Goal: Task Accomplishment & Management: Manage account settings

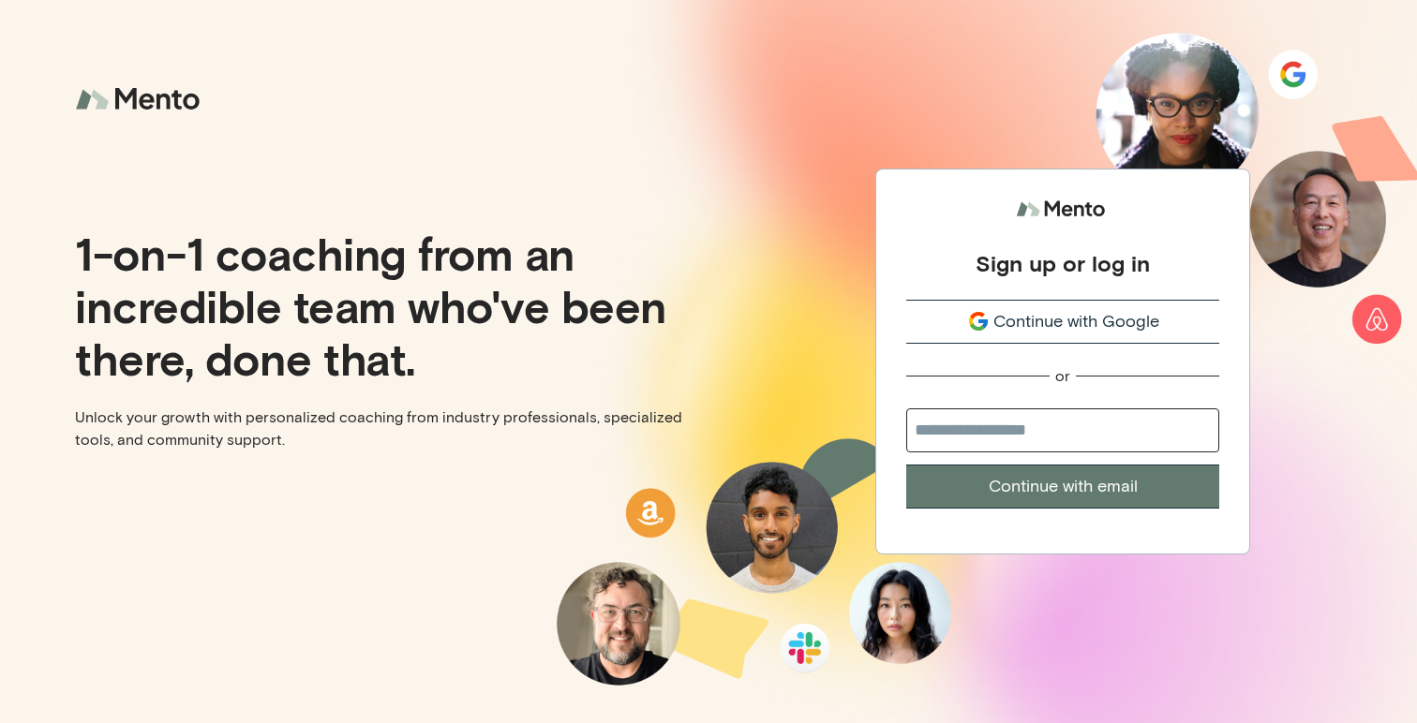
click at [1085, 336] on button "Continue with Google" at bounding box center [1062, 322] width 313 height 44
click at [1082, 320] on span "Continue with Google" at bounding box center [1076, 321] width 166 height 25
click at [1010, 321] on span "Continue with Google" at bounding box center [1076, 321] width 166 height 25
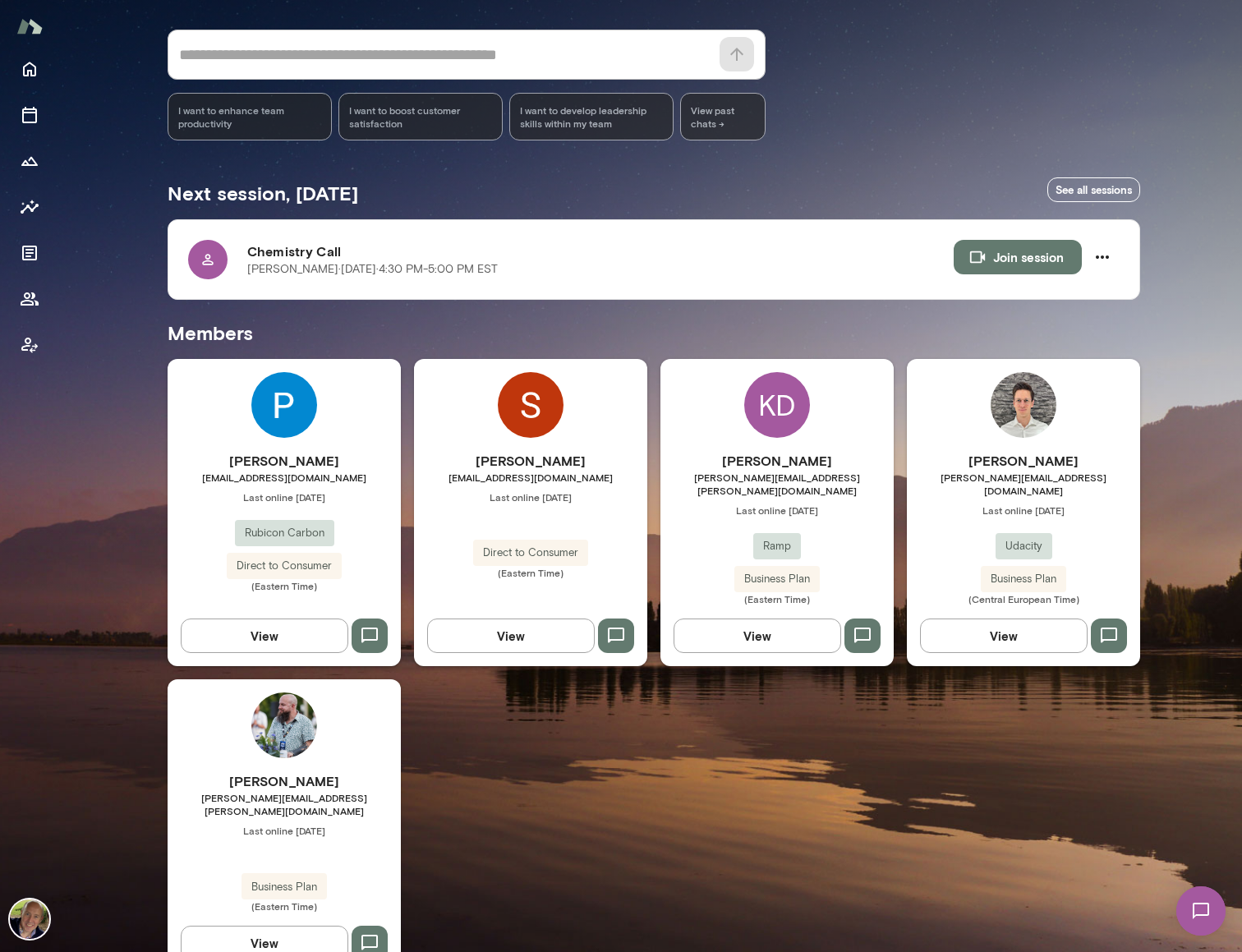
scroll to position [157, 0]
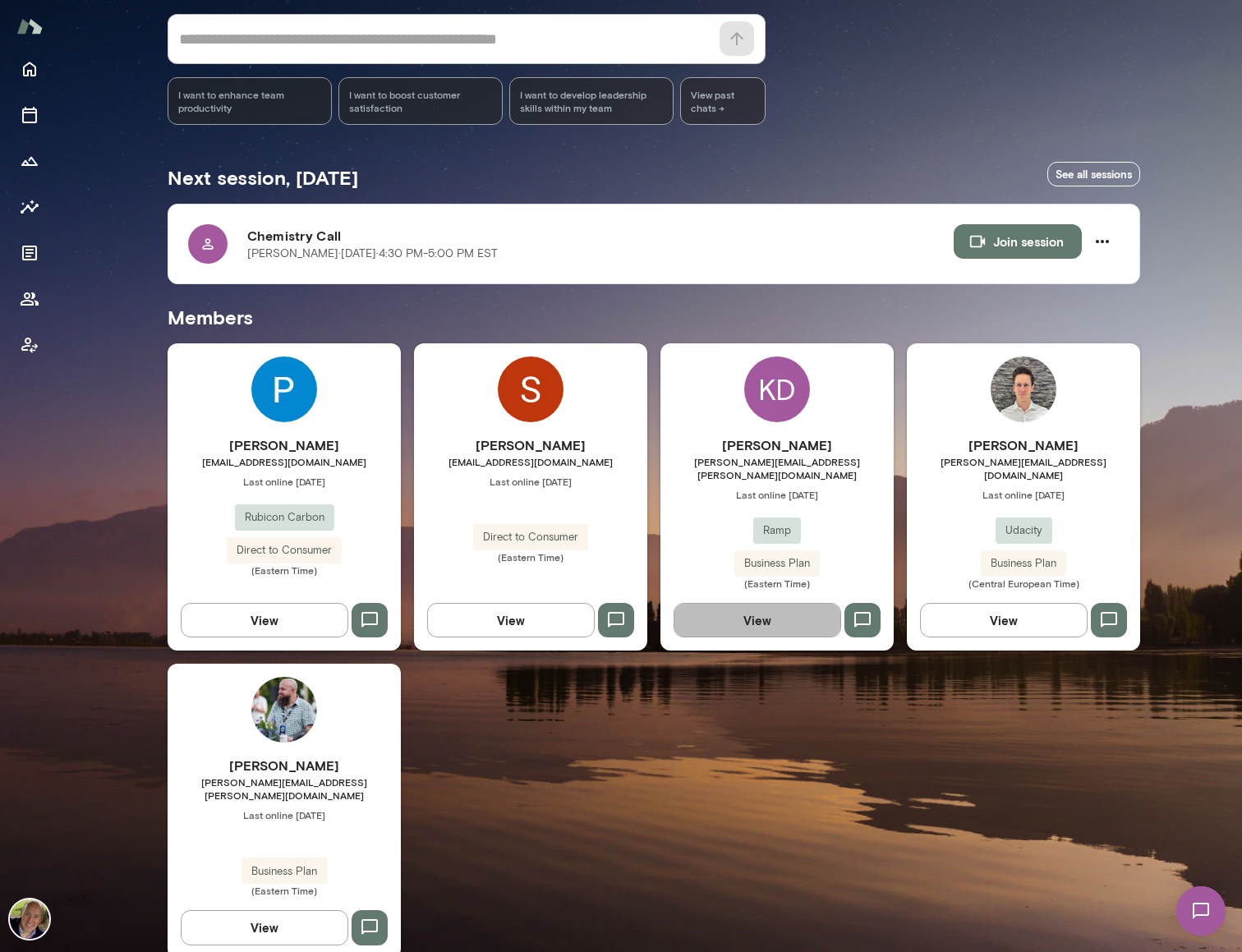
click at [717, 614] on button "View" at bounding box center [756, 620] width 167 height 34
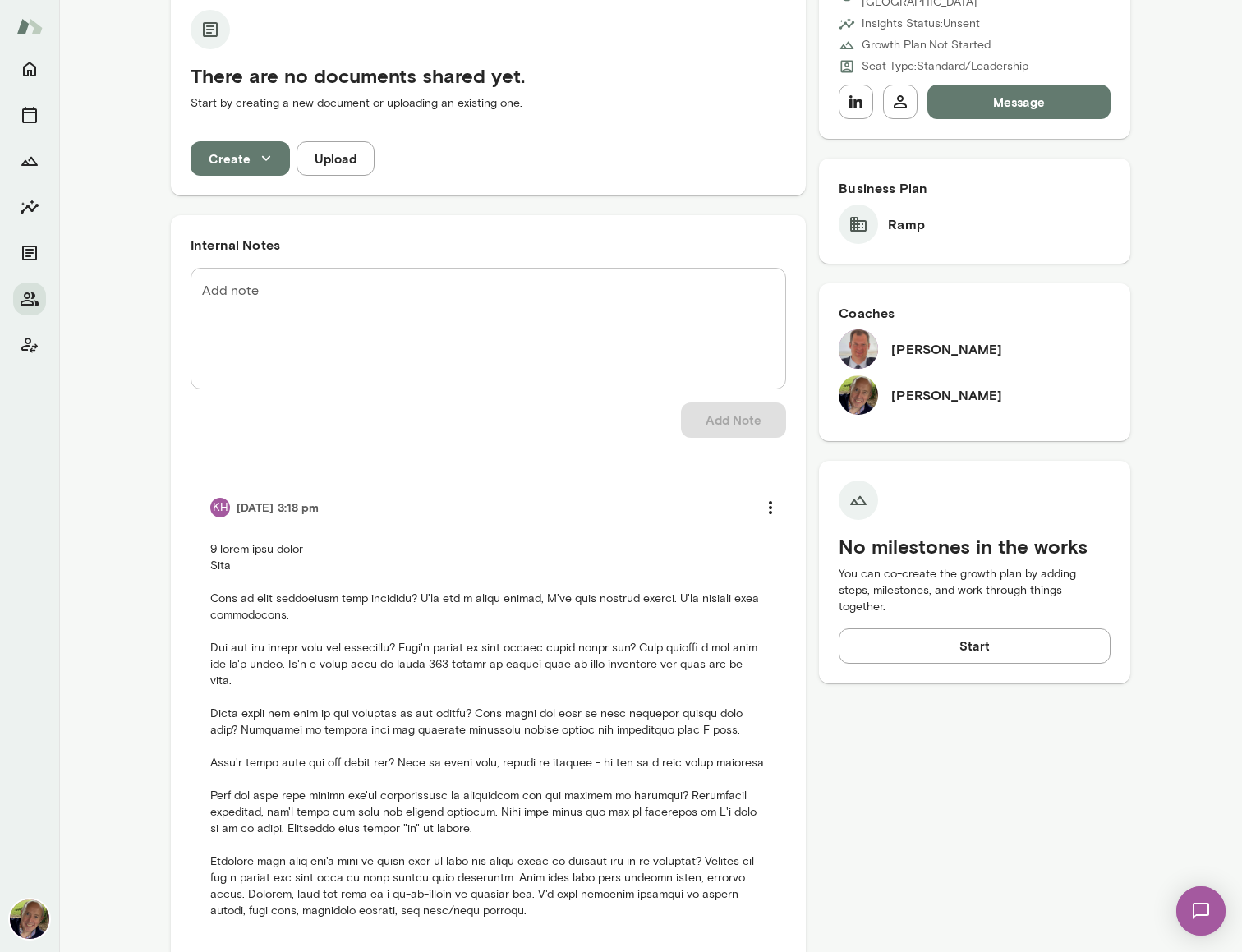
scroll to position [427, 0]
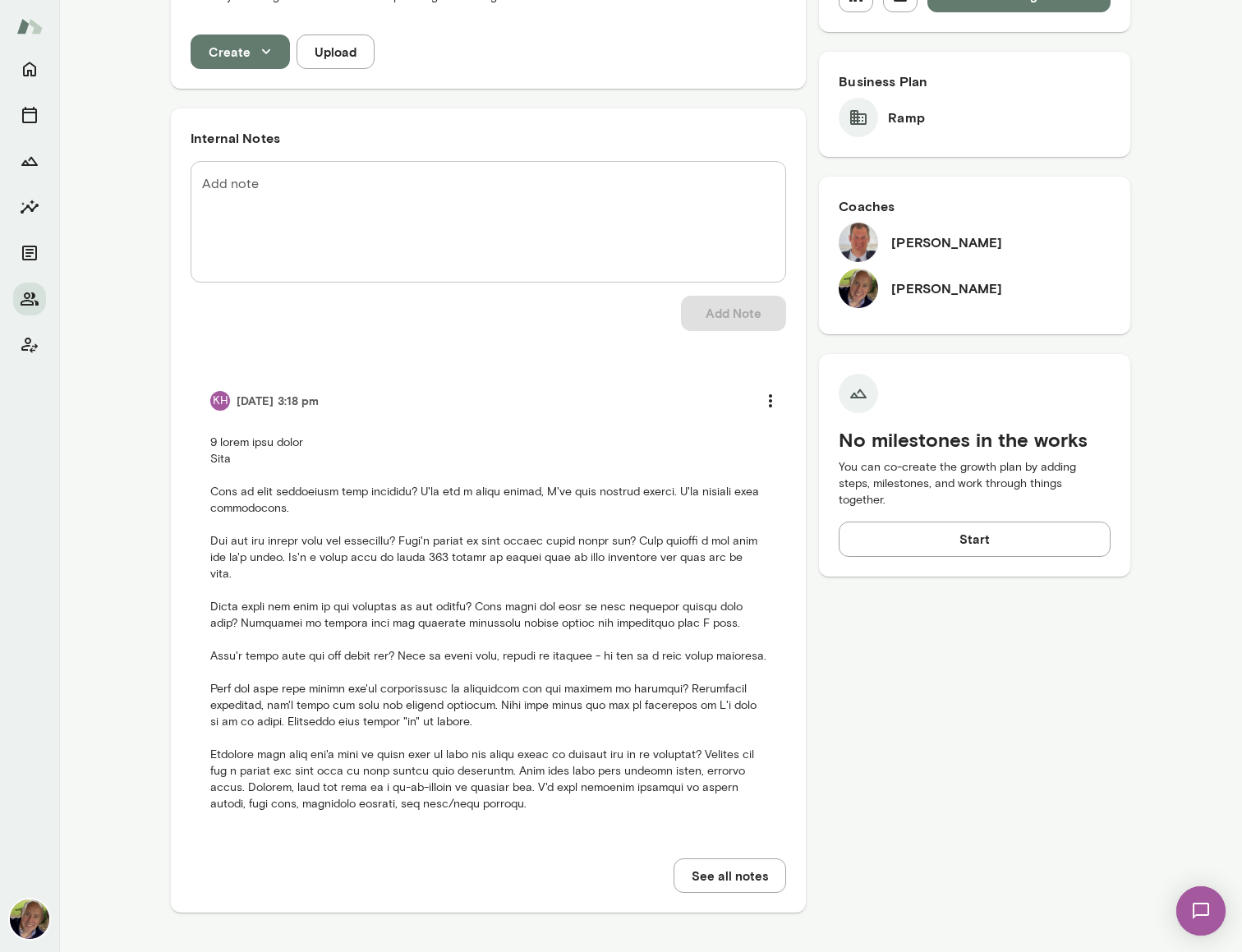
click at [429, 634] on p at bounding box center [488, 623] width 556 height 378
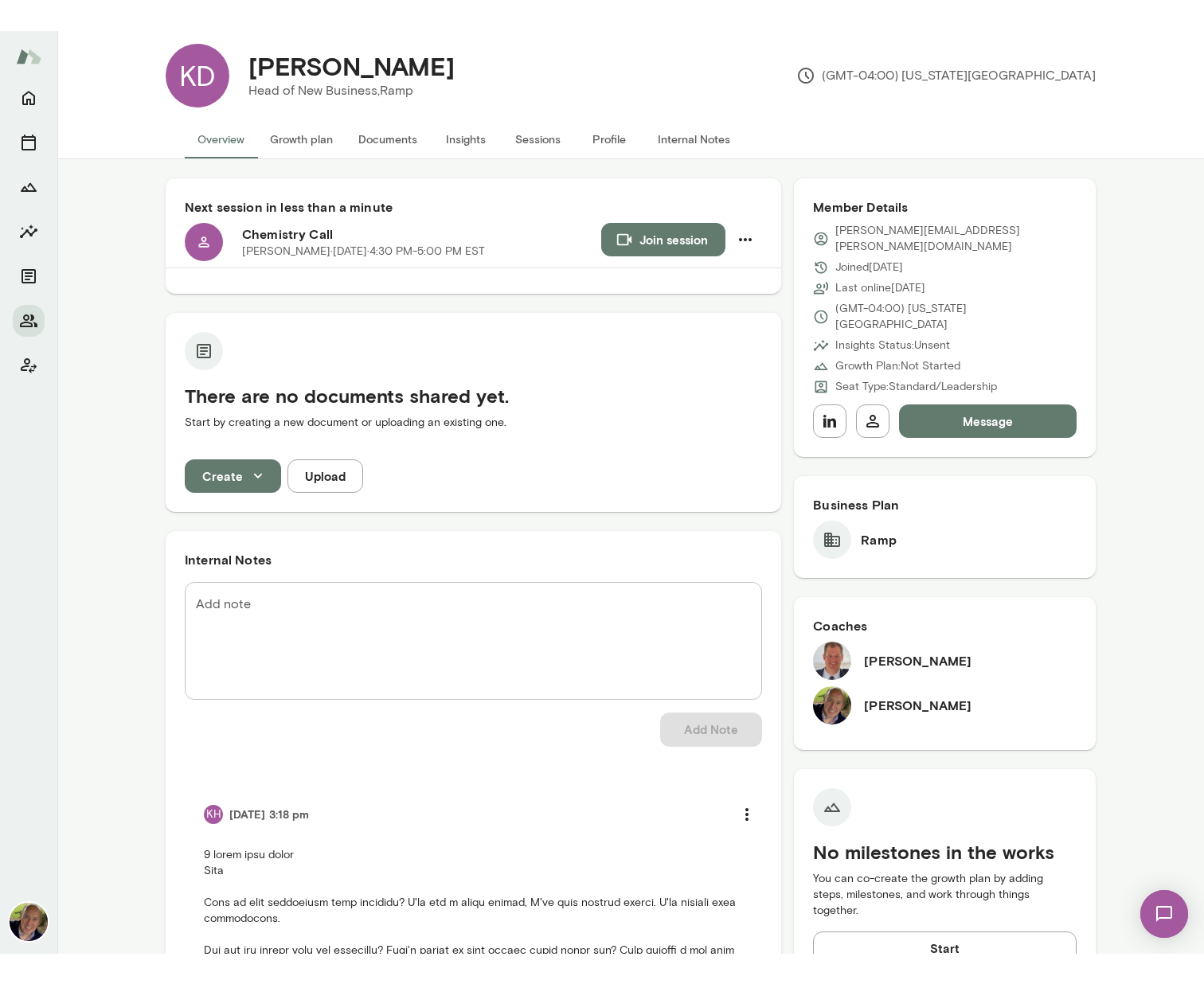
scroll to position [10, 0]
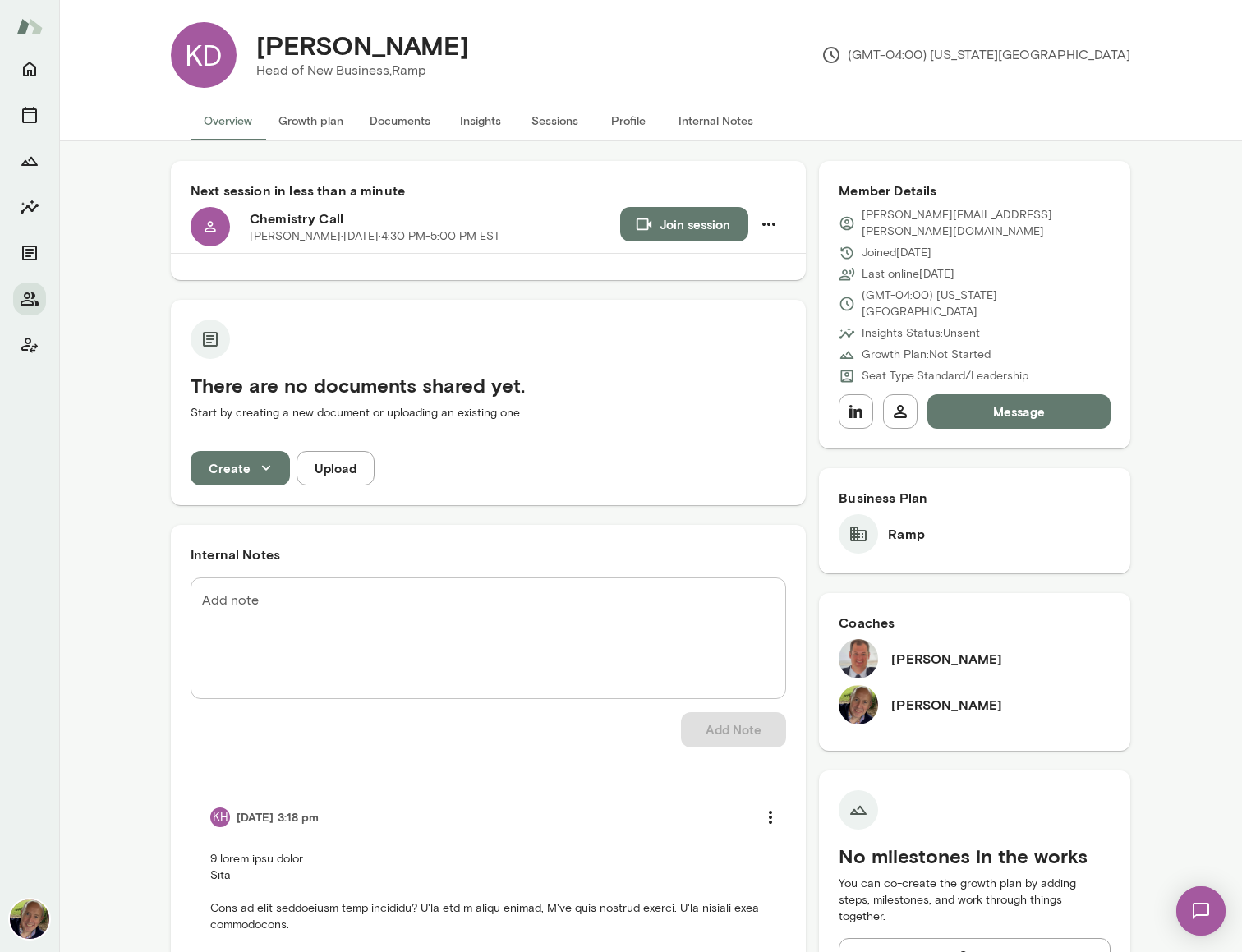
click at [699, 210] on button "Join session" at bounding box center [685, 224] width 128 height 34
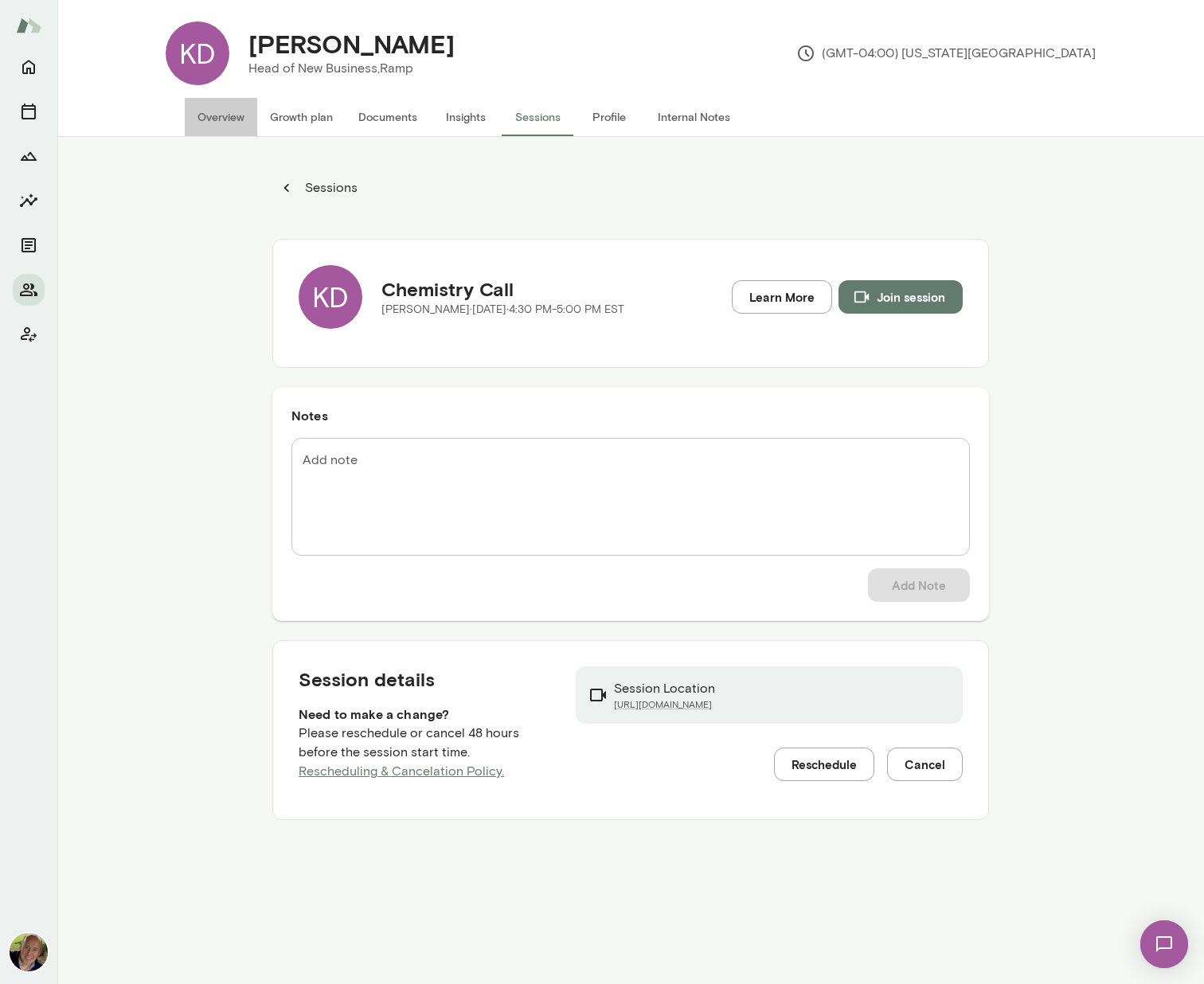
click at [223, 115] on button "Overview" at bounding box center [220, 116] width 72 height 38
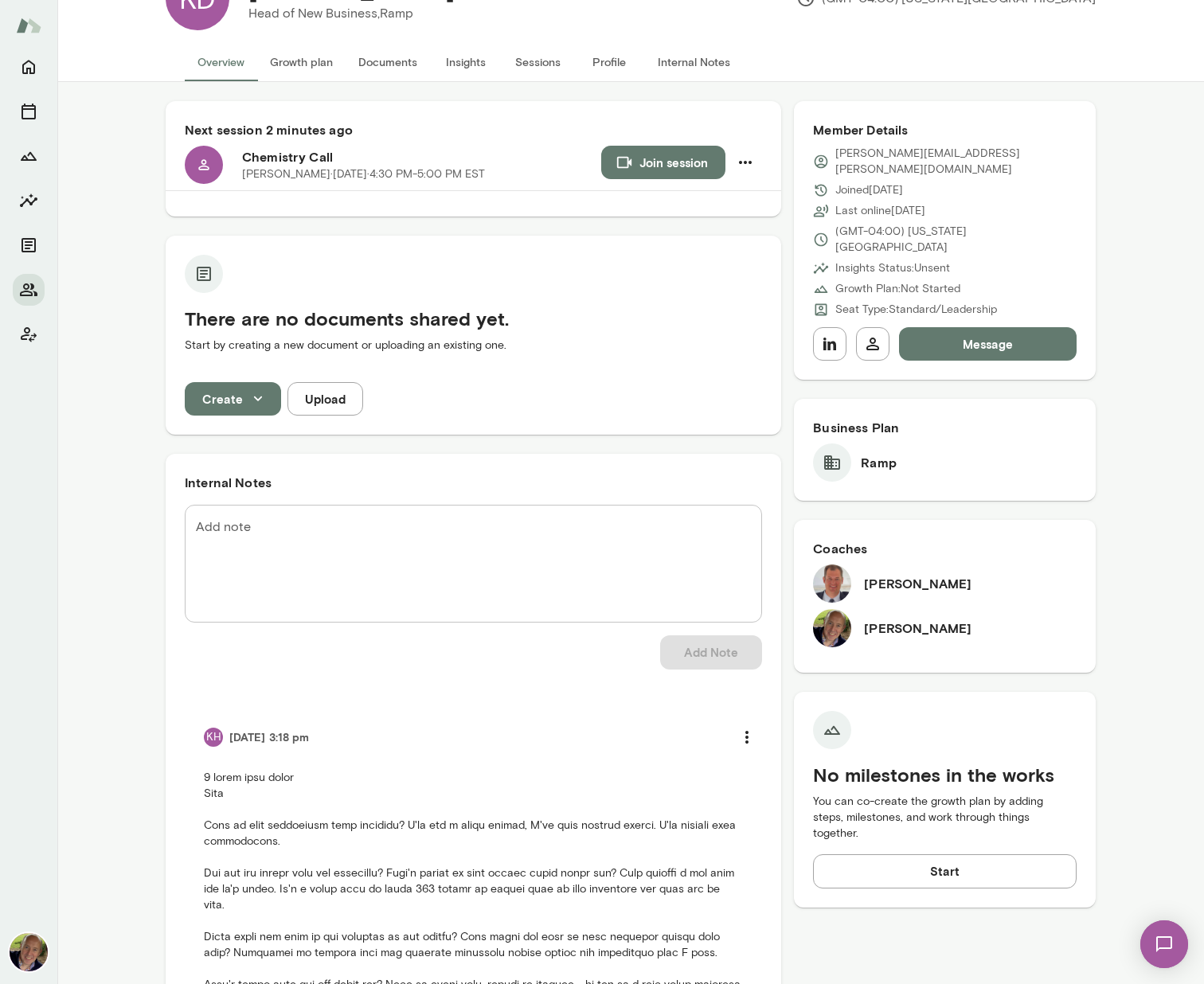
scroll to position [111, 0]
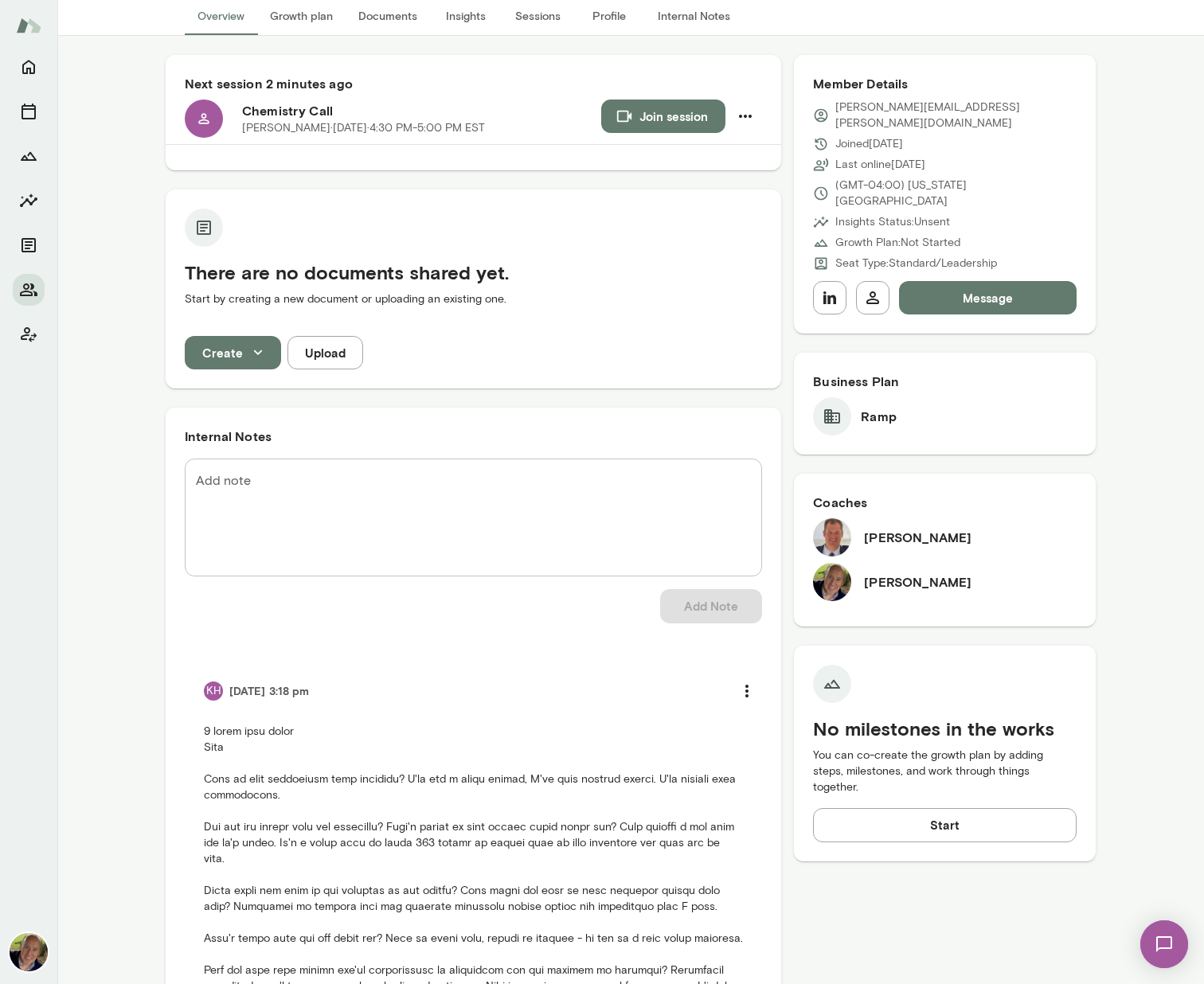
click at [946, 281] on button "Message" at bounding box center [987, 297] width 178 height 33
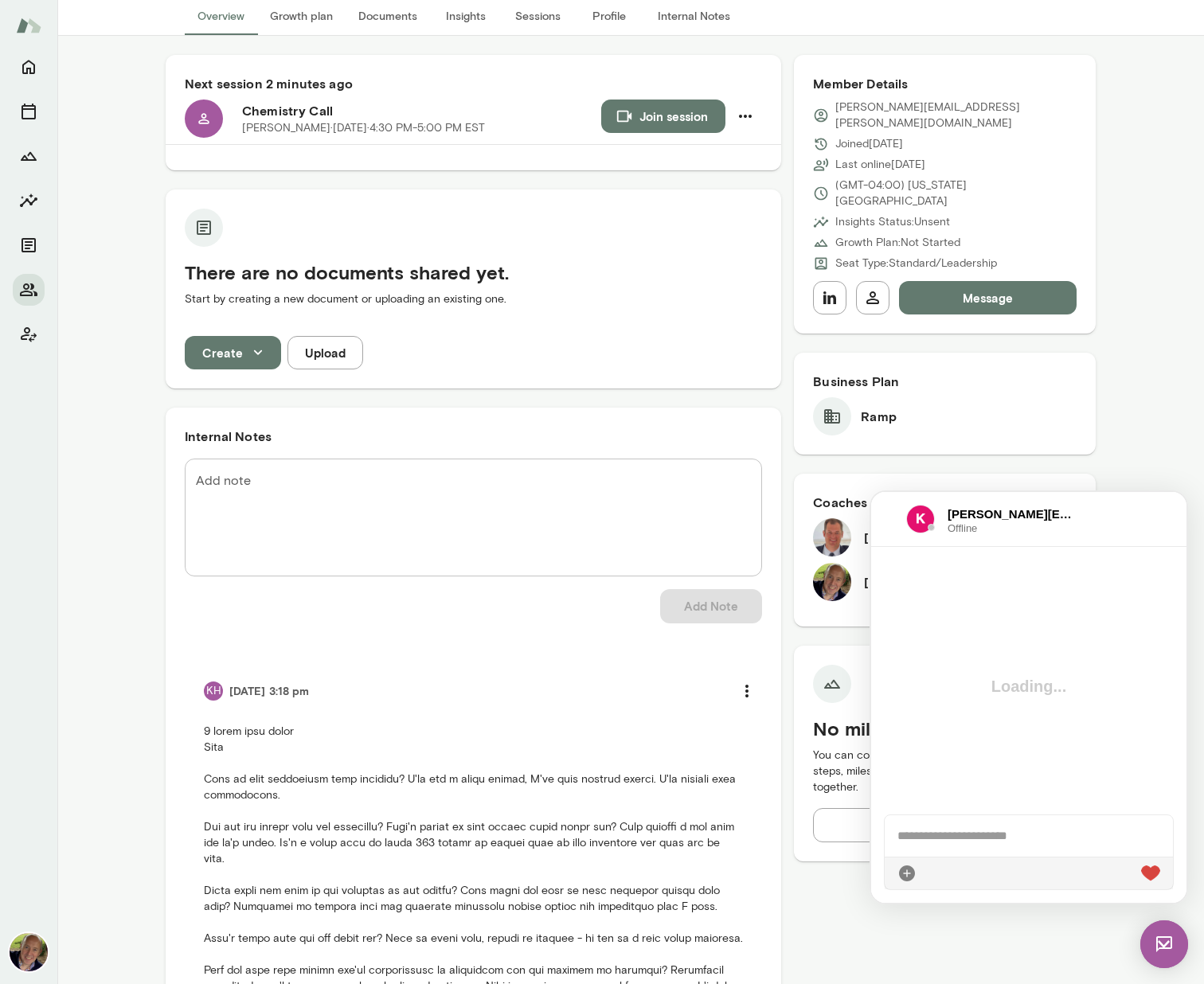
scroll to position [0, 0]
click at [953, 614] on div at bounding box center [1028, 873] width 288 height 32
click at [936, 614] on div at bounding box center [1028, 836] width 288 height 42
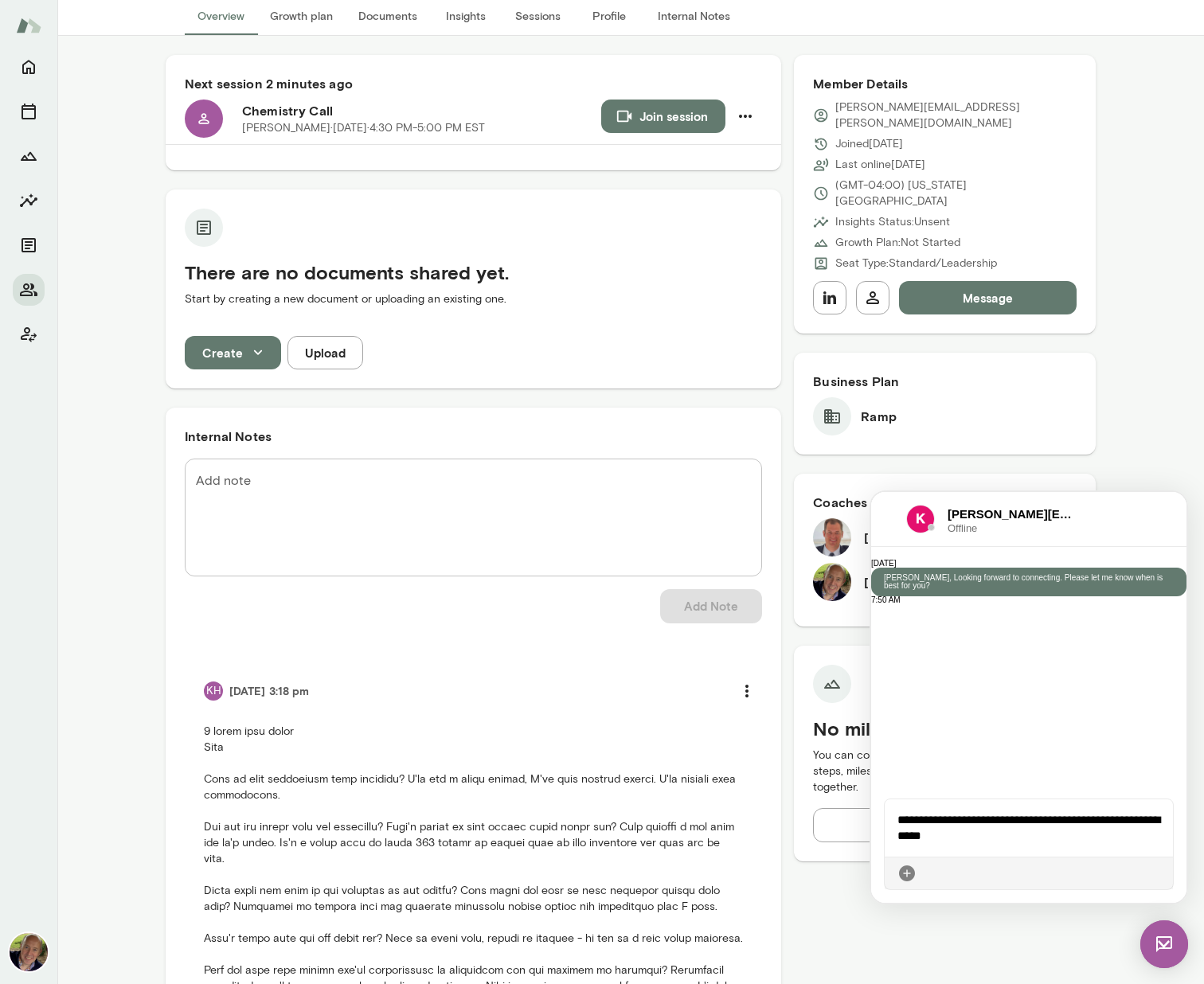
click at [1160, 614] on icon at bounding box center [1160, 874] width 0 height 0
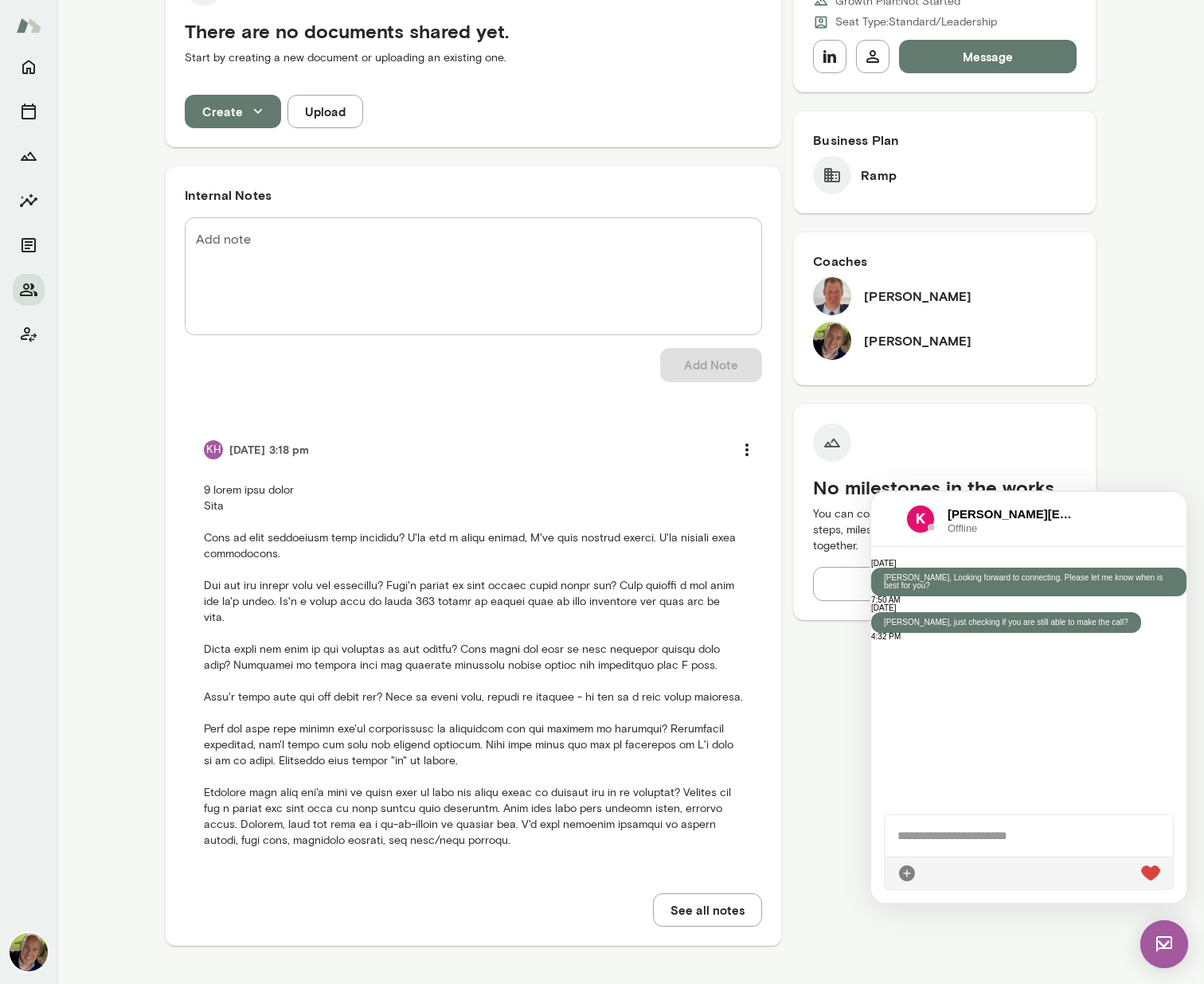
scroll to position [349, 0]
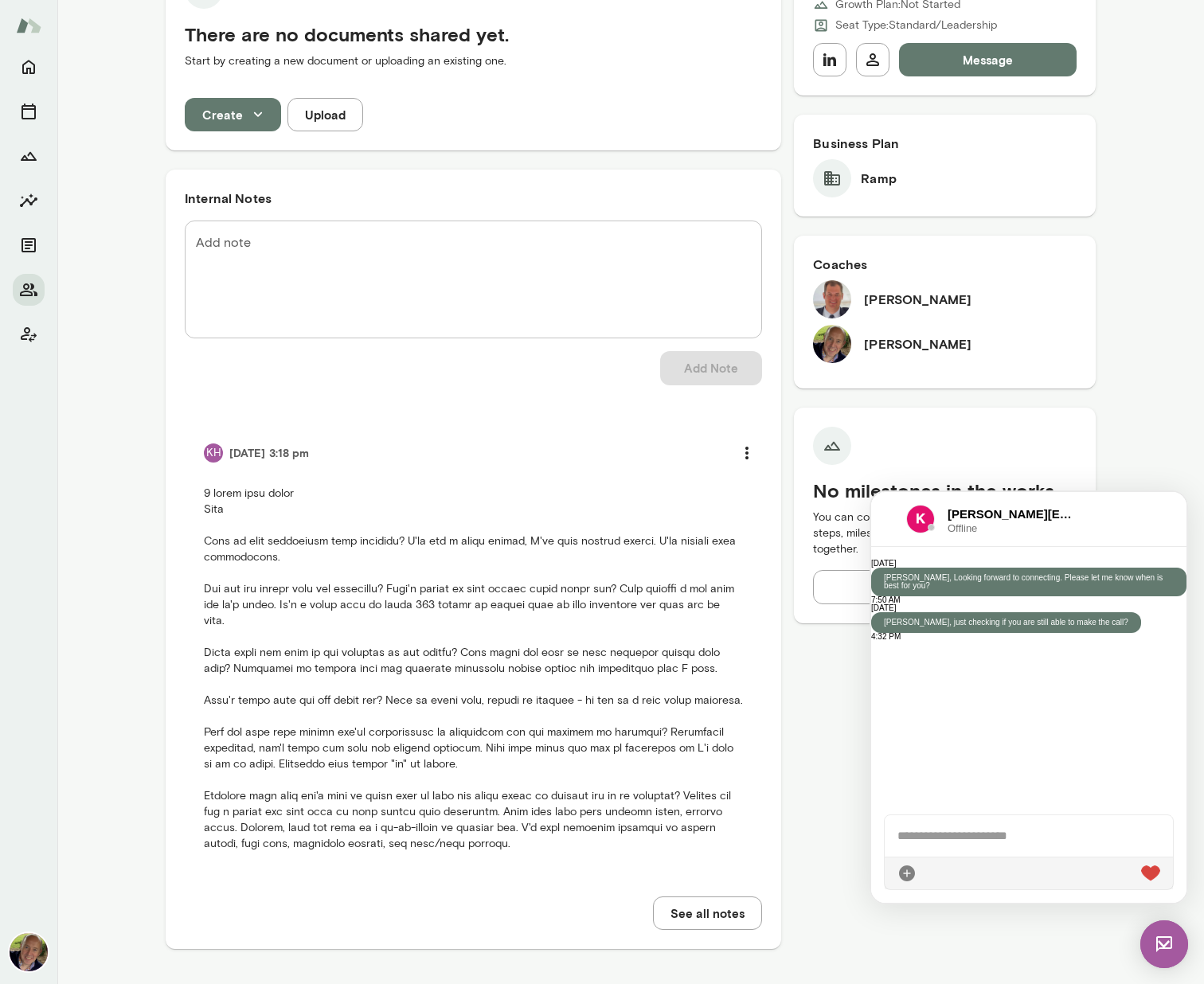
click at [915, 518] on img at bounding box center [920, 519] width 29 height 29
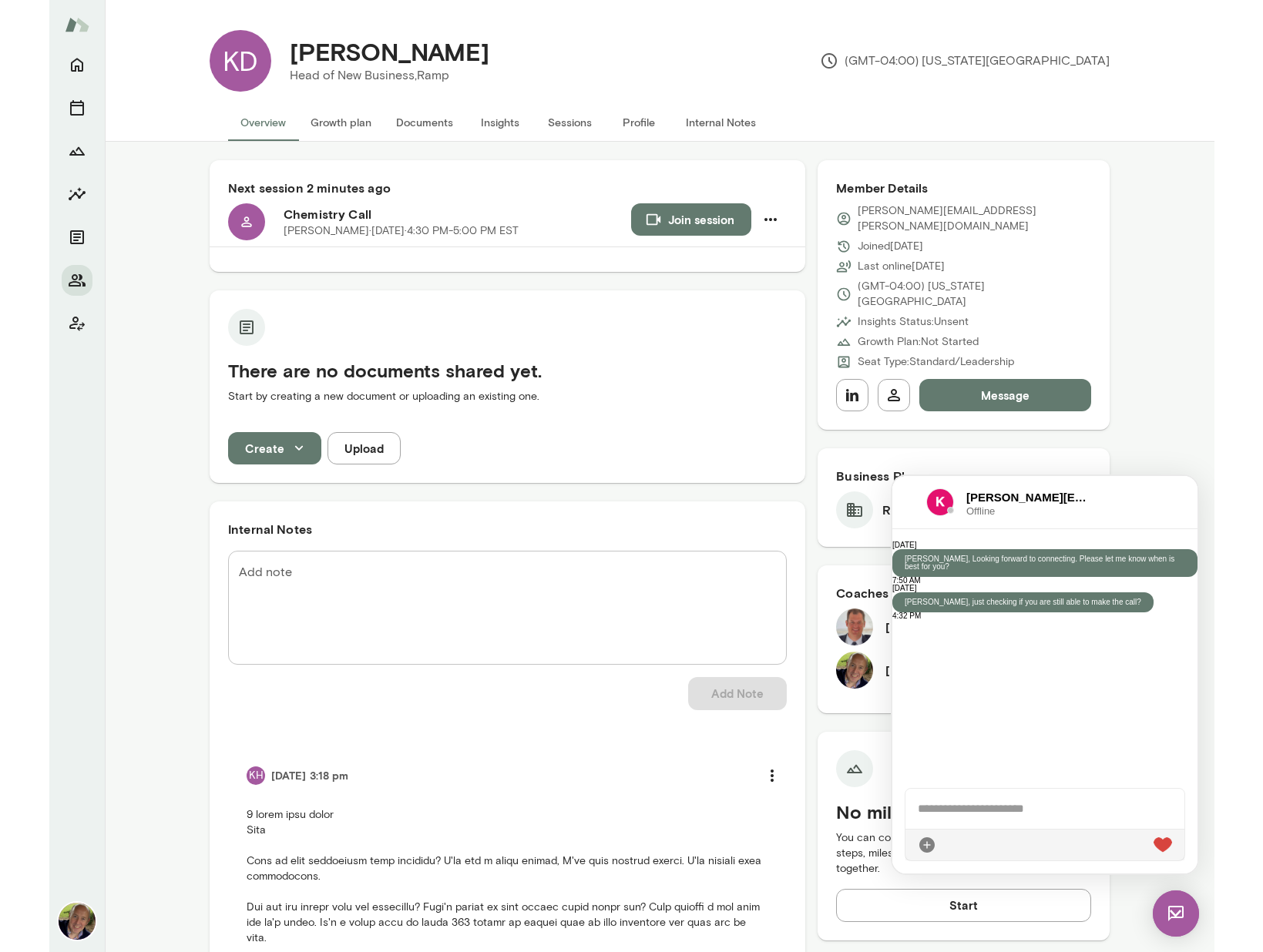
scroll to position [0, 0]
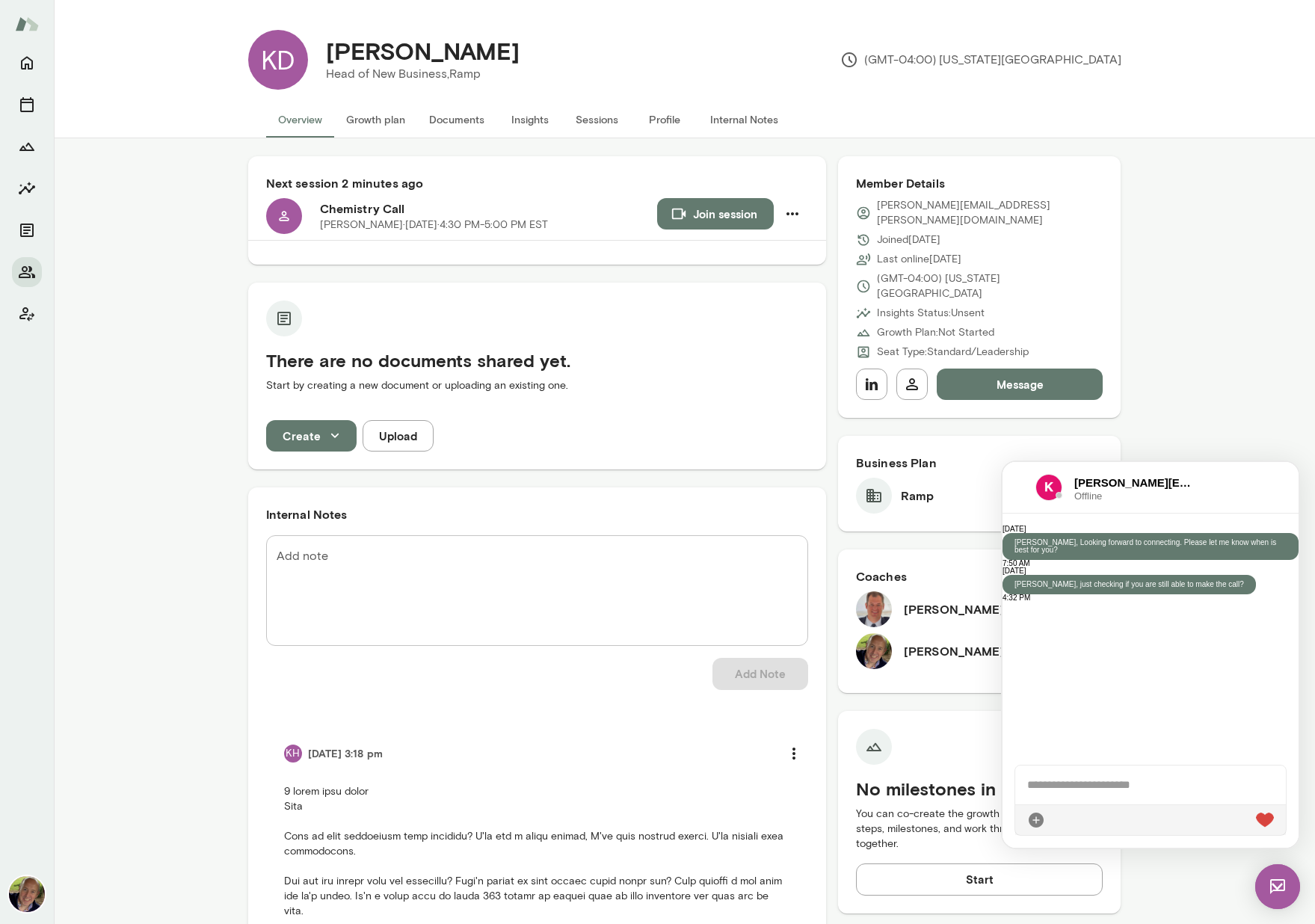
click at [324, 567] on textarea "Add note" at bounding box center [537, 591] width 521 height 86
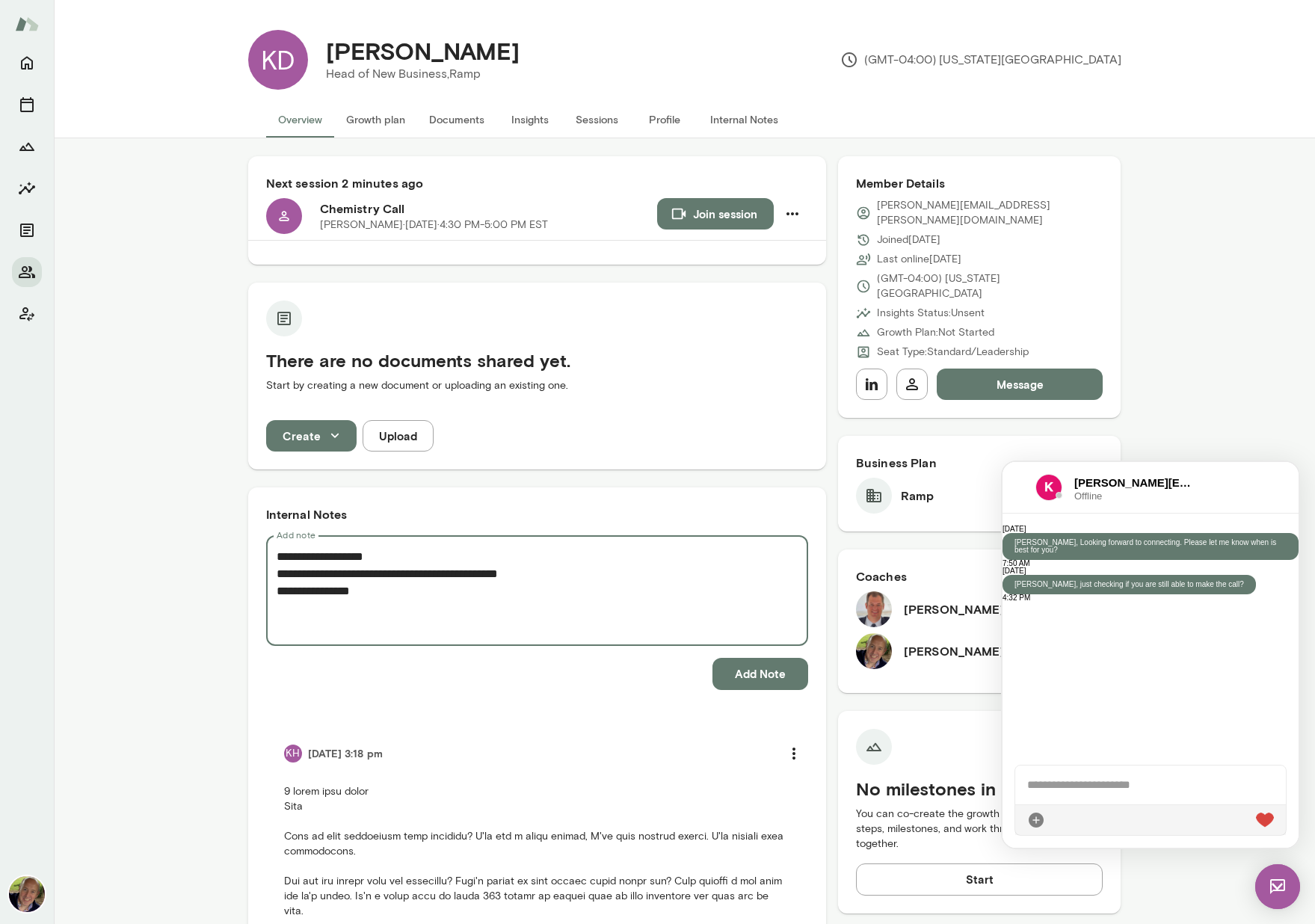
click at [381, 577] on textarea "**********" at bounding box center [537, 591] width 521 height 86
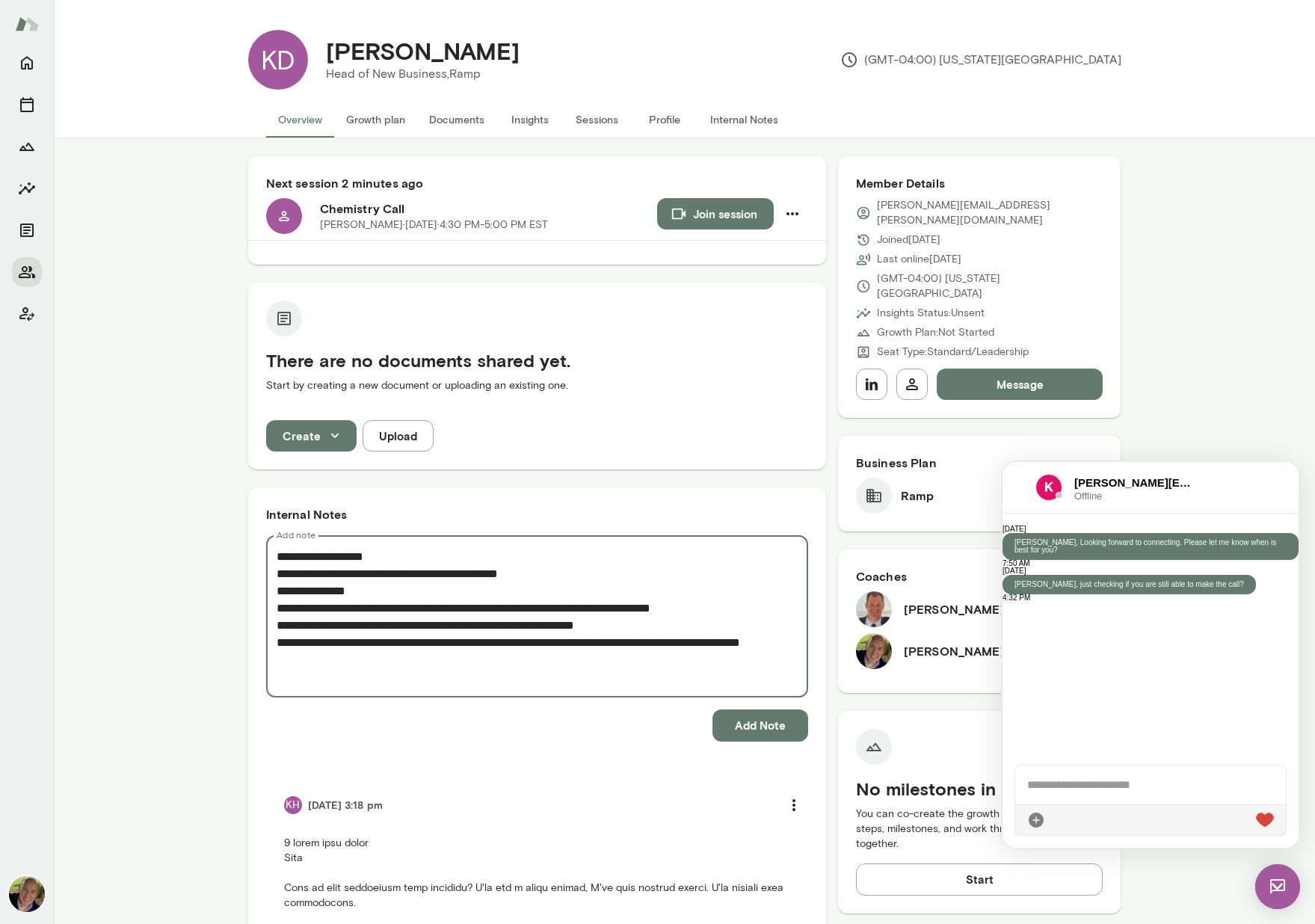
type textarea "**********"
click at [371, 577] on textarea "**********" at bounding box center [537, 617] width 521 height 137
drag, startPoint x: 364, startPoint y: 665, endPoint x: 247, endPoint y: 648, distance: 118.2
click at [248, 577] on div "**********" at bounding box center [537, 879] width 578 height 784
click at [375, 577] on textarea "**********" at bounding box center [537, 617] width 521 height 137
